Goal: Information Seeking & Learning: Learn about a topic

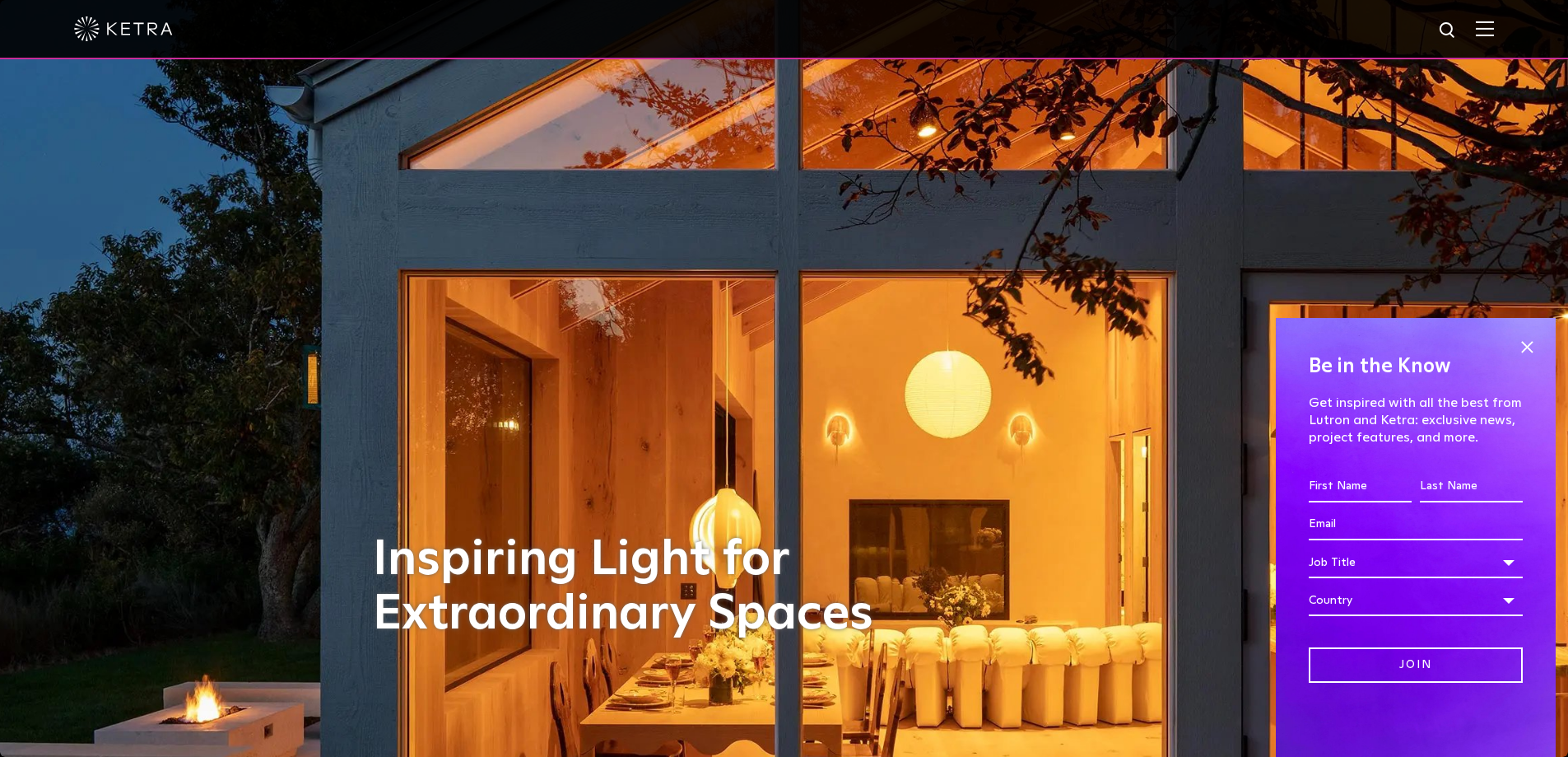
click at [1494, 29] on img at bounding box center [1485, 28] width 18 height 16
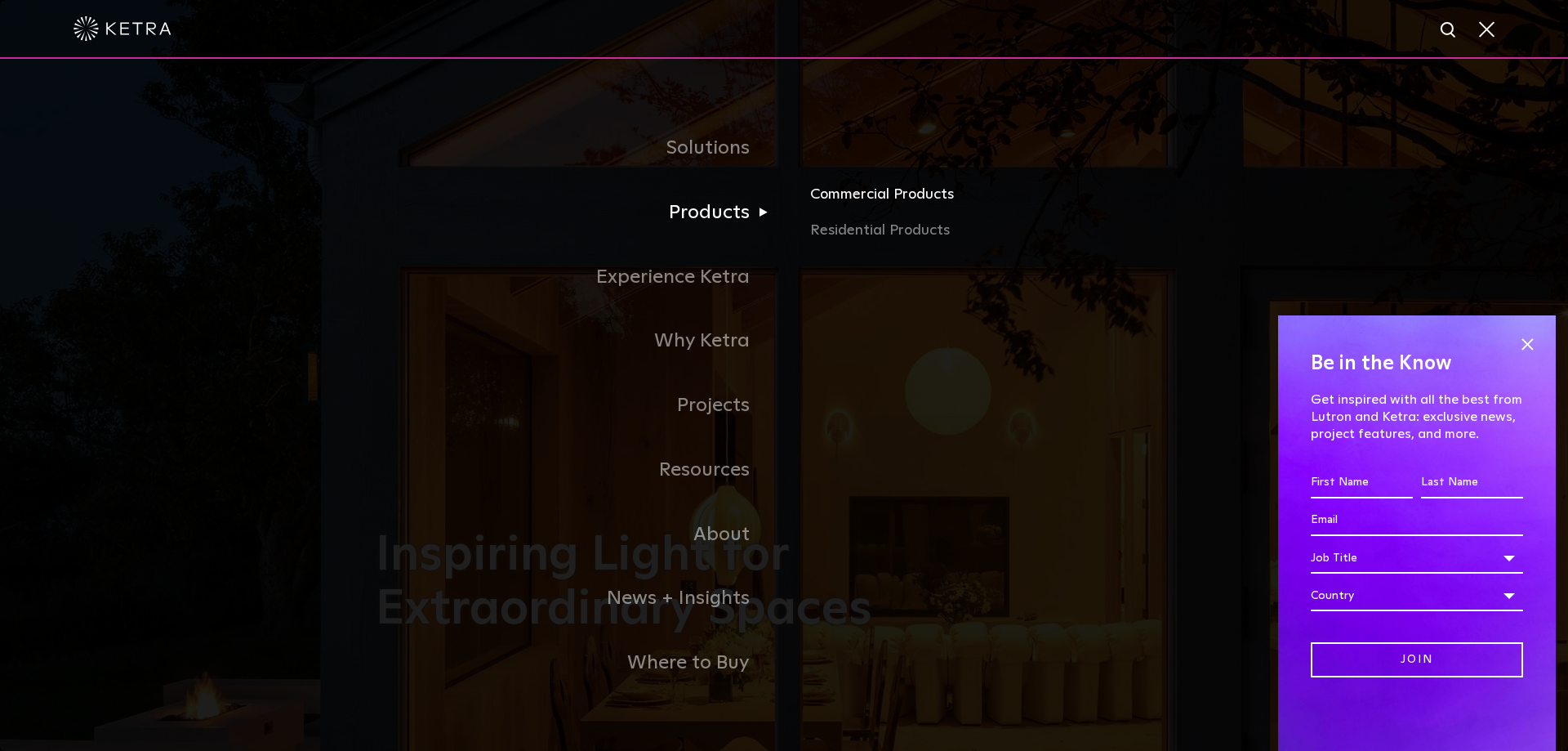
click at [841, 197] on link "Commercial Products" at bounding box center [1001, 200] width 382 height 36
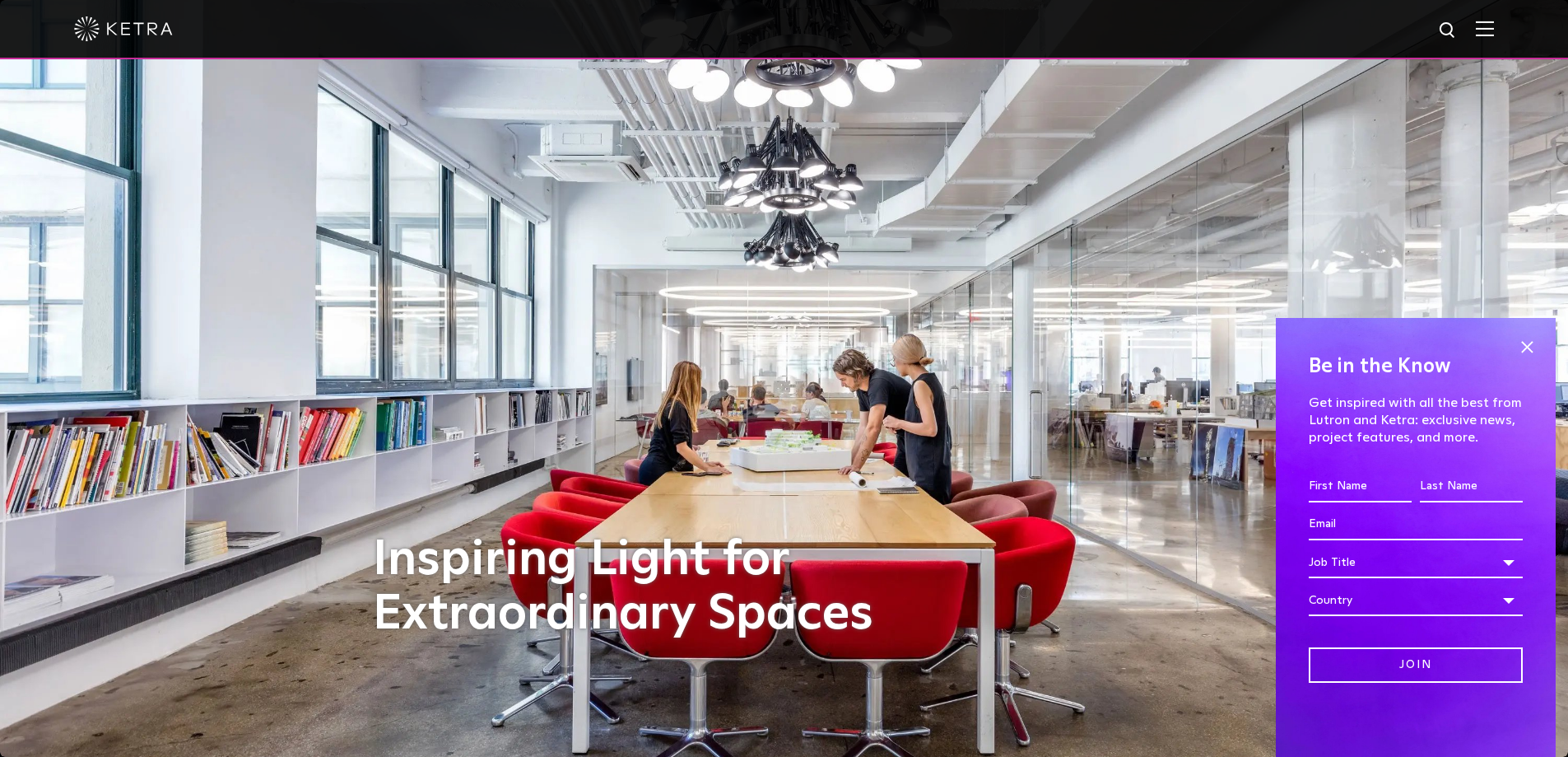
scroll to position [53, 0]
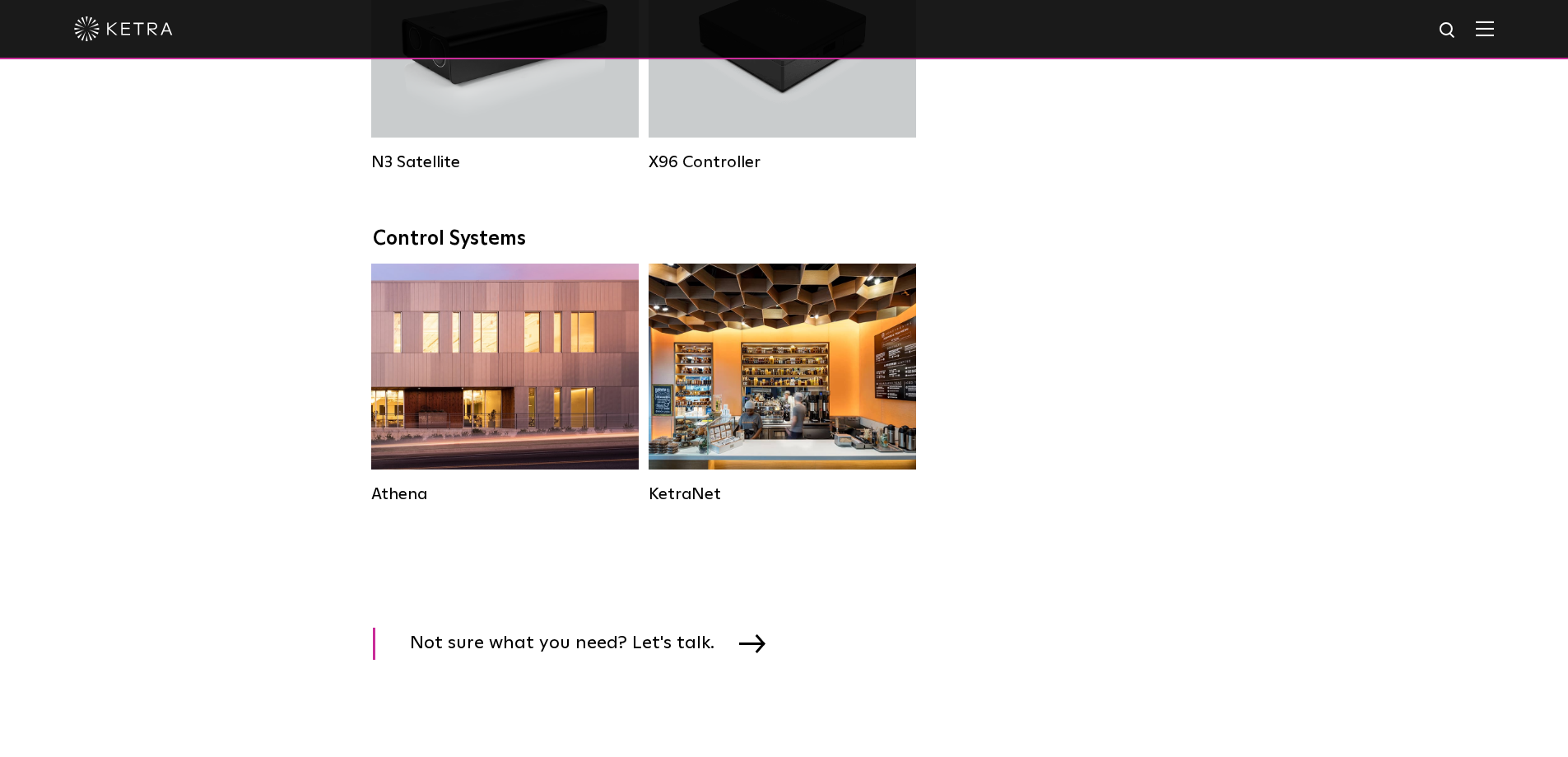
scroll to position [2306, 0]
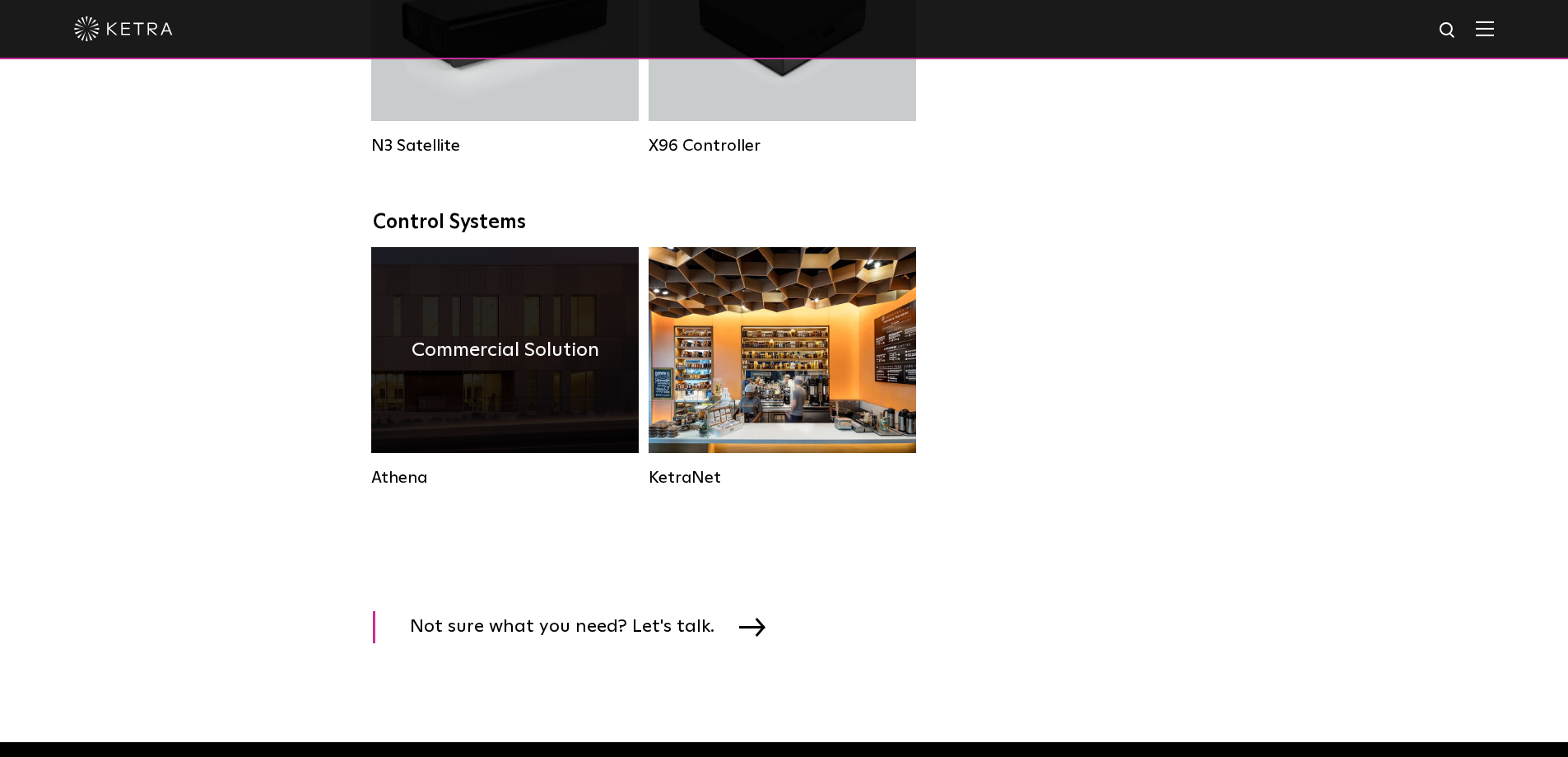
click at [538, 442] on div "Commercial Solution" at bounding box center [505, 350] width 267 height 206
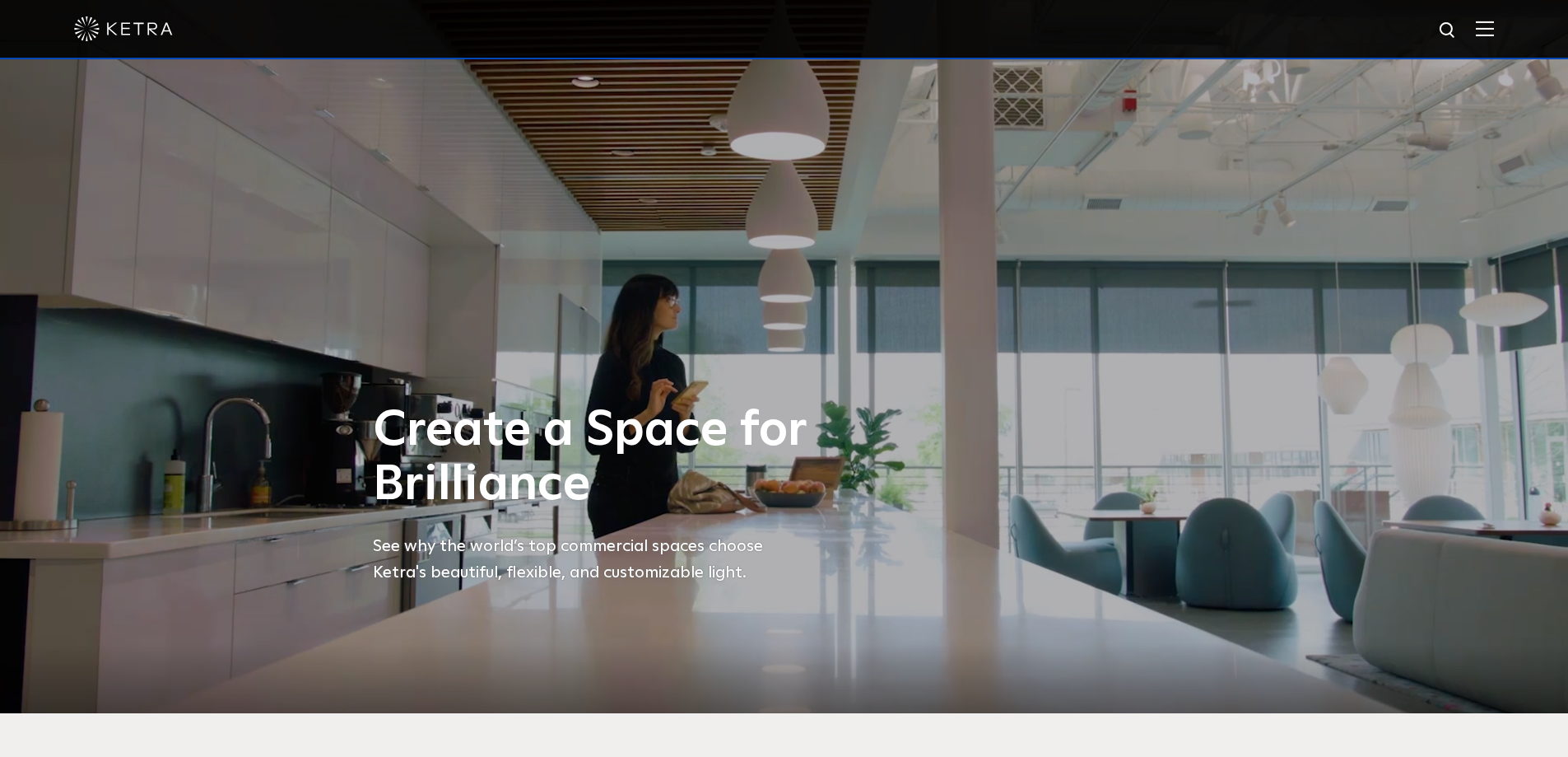
scroll to position [82, 0]
